Goal: Information Seeking & Learning: Find specific fact

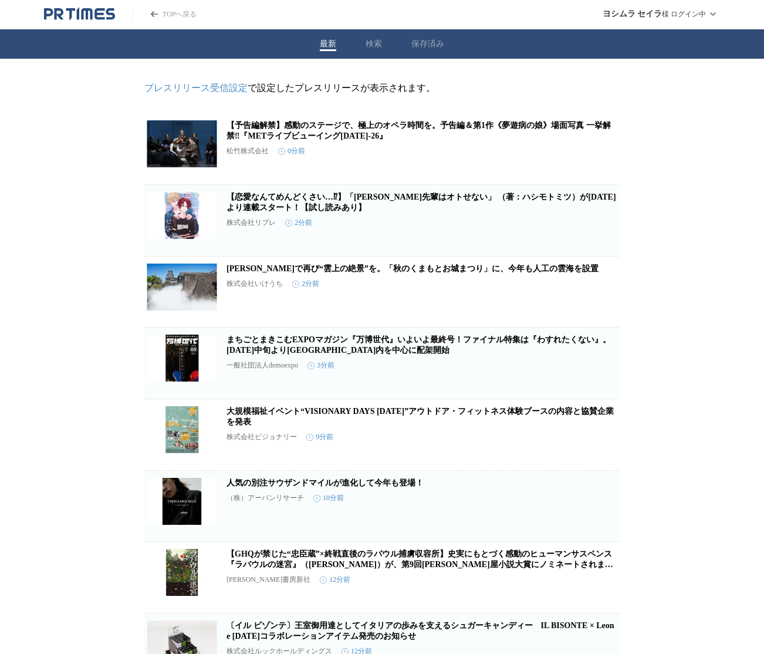
click at [387, 45] on div "最新 検索 保存済み" at bounding box center [382, 43] width 764 height 29
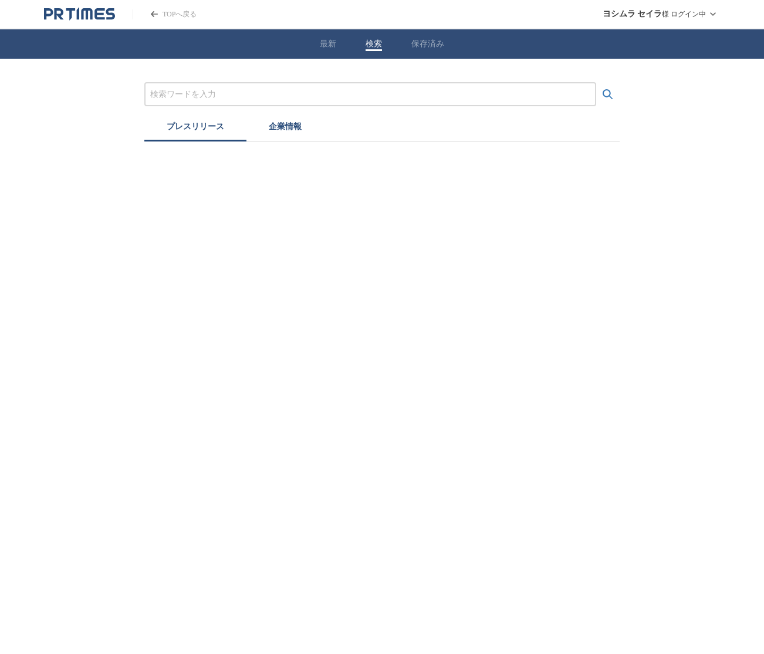
click at [380, 47] on button "検索" at bounding box center [374, 44] width 16 height 11
click at [275, 90] on input "プレスリリースおよび企業を検索する" at bounding box center [370, 94] width 440 height 13
type input "パン"
click at [596, 83] on button "検索する" at bounding box center [607, 94] width 23 height 23
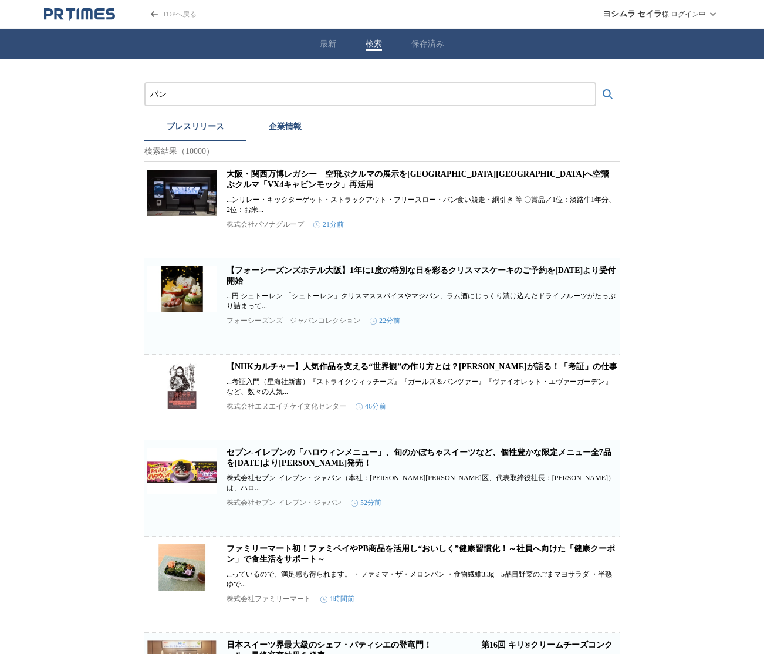
click at [596, 83] on button "検索する" at bounding box center [607, 94] width 23 height 23
click at [211, 95] on input "パン" at bounding box center [370, 94] width 440 height 13
click at [596, 83] on button "検索する" at bounding box center [607, 94] width 23 height 23
click at [605, 92] on icon "検索する" at bounding box center [608, 94] width 14 height 14
click at [188, 128] on button "プレスリリース" at bounding box center [195, 129] width 102 height 26
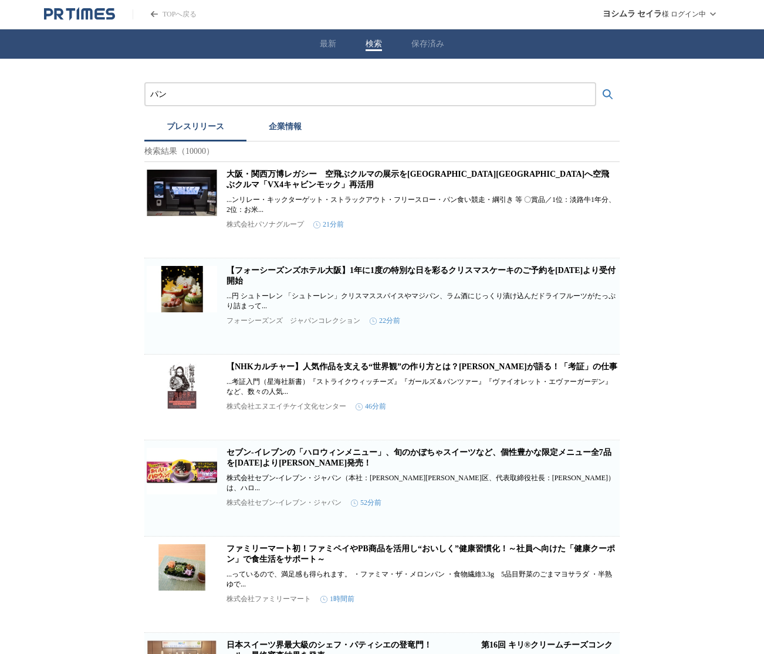
click at [65, 15] on icon "PR TIMESのトップページはこちら" at bounding box center [79, 14] width 71 height 14
